Goal: Check status

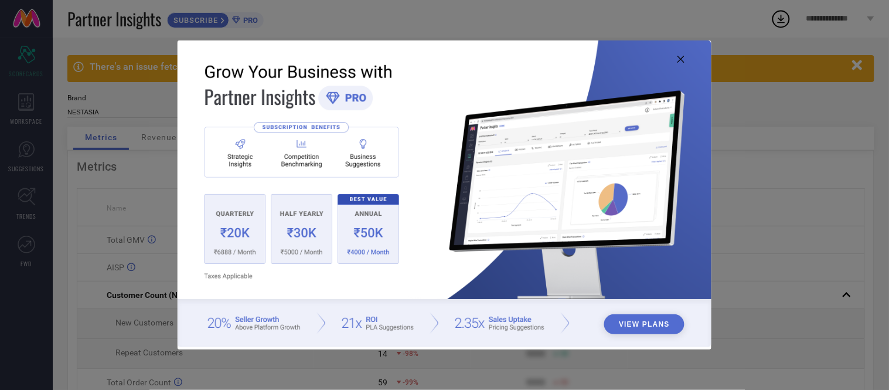
click at [680, 60] on icon at bounding box center [680, 59] width 7 height 7
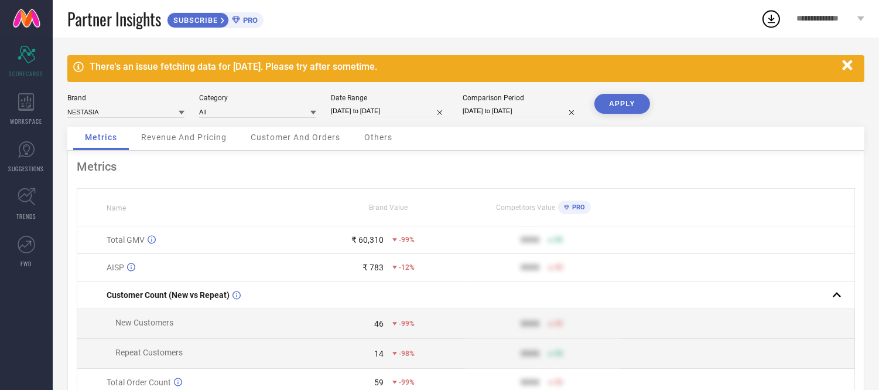
click at [385, 110] on input "[DATE] to [DATE]" at bounding box center [389, 111] width 117 height 12
select select "7"
select select "2025"
select select "8"
select select "2025"
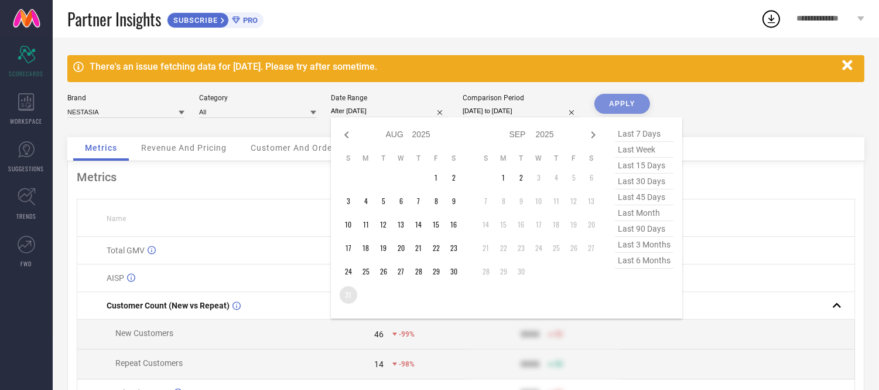
click at [340, 294] on td "31" at bounding box center [349, 295] width 18 height 18
type input "[DATE] to [DATE]"
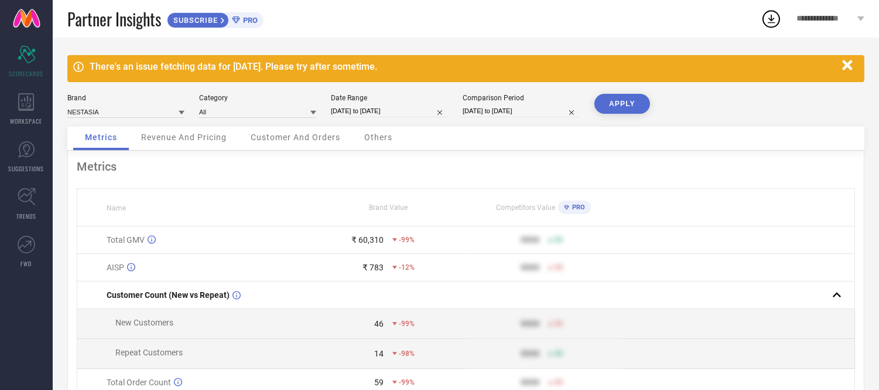
click at [630, 107] on button "APPLY" at bounding box center [623, 104] width 56 height 20
click at [383, 137] on span "Others" at bounding box center [378, 136] width 28 height 9
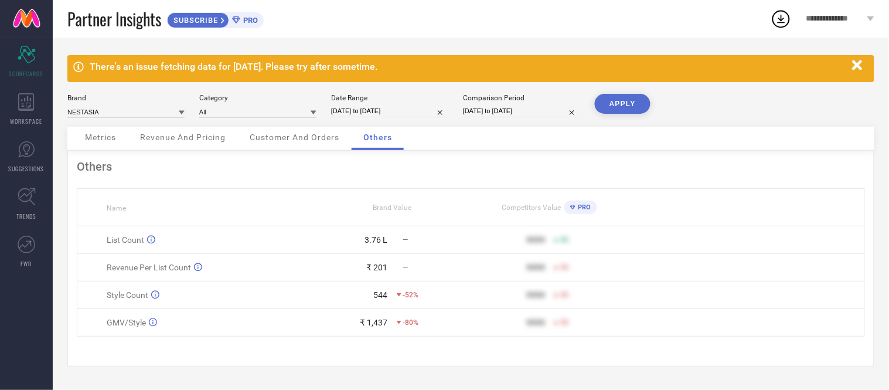
select select "7"
select select "2025"
select select "8"
select select "2025"
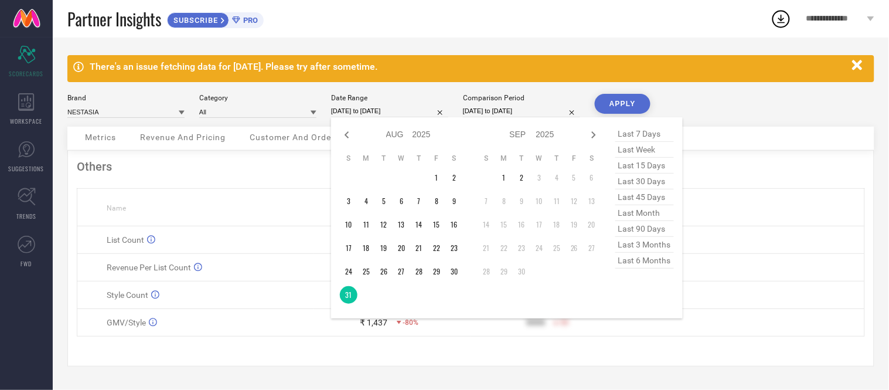
click at [418, 107] on input "[DATE] to [DATE]" at bounding box center [389, 111] width 117 height 12
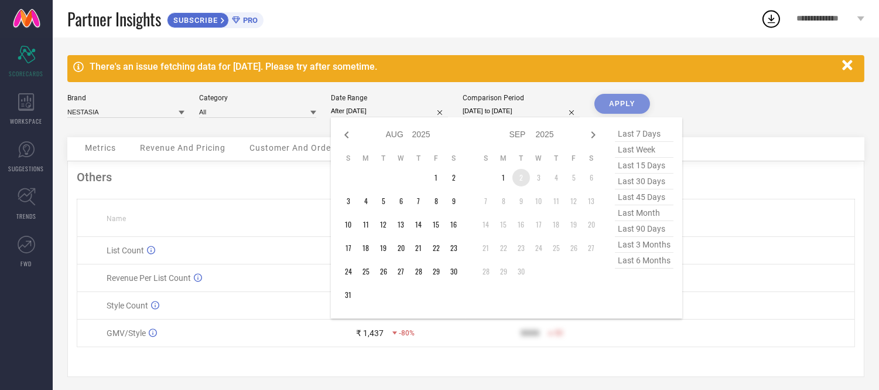
click at [520, 178] on td "2" at bounding box center [522, 178] width 18 height 18
type input "[DATE] to [DATE]"
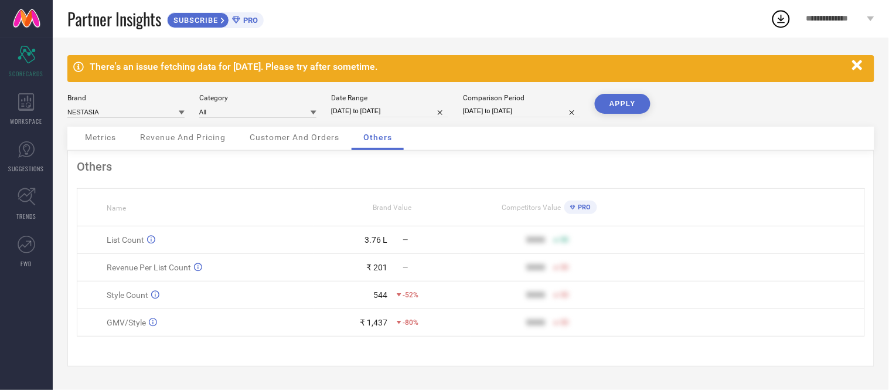
click at [627, 93] on div "There's an issue fetching data for [DATE]. Please try after sometime. Brand NES…" at bounding box center [471, 213] width 836 height 352
click at [627, 97] on button "APPLY" at bounding box center [623, 104] width 56 height 20
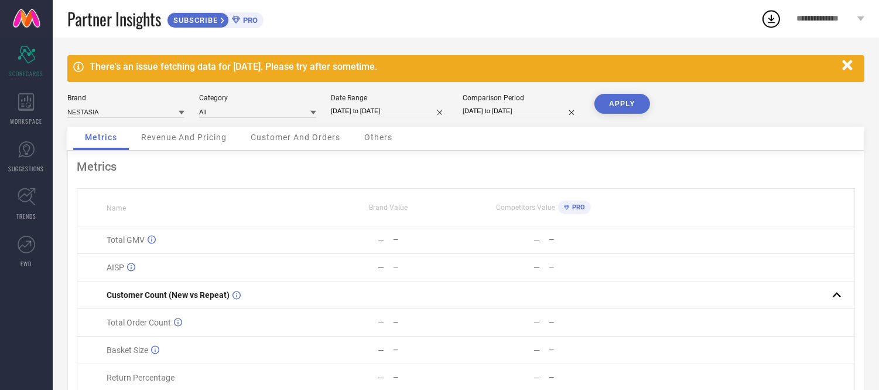
click at [379, 138] on span "Others" at bounding box center [378, 136] width 28 height 9
